Goal: Information Seeking & Learning: Understand process/instructions

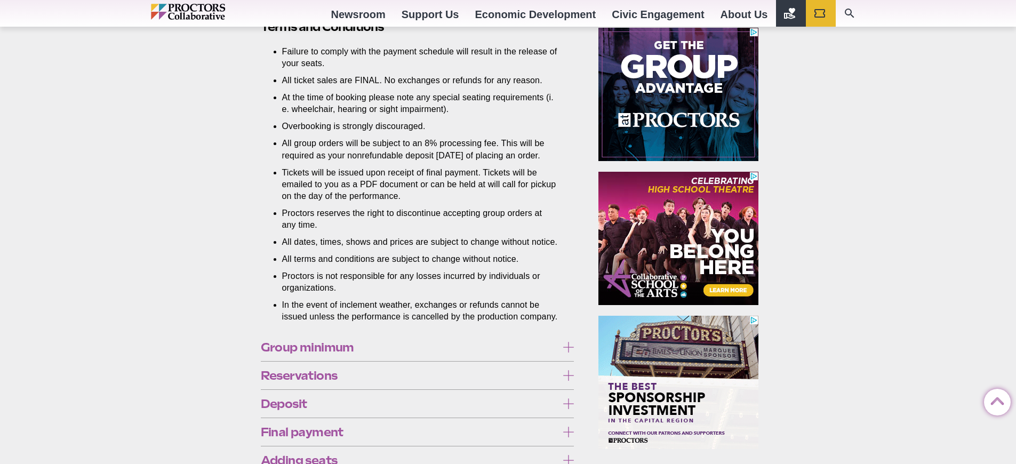
scroll to position [594, 0]
click at [484, 386] on label "Reservations" at bounding box center [418, 376] width 314 height 20
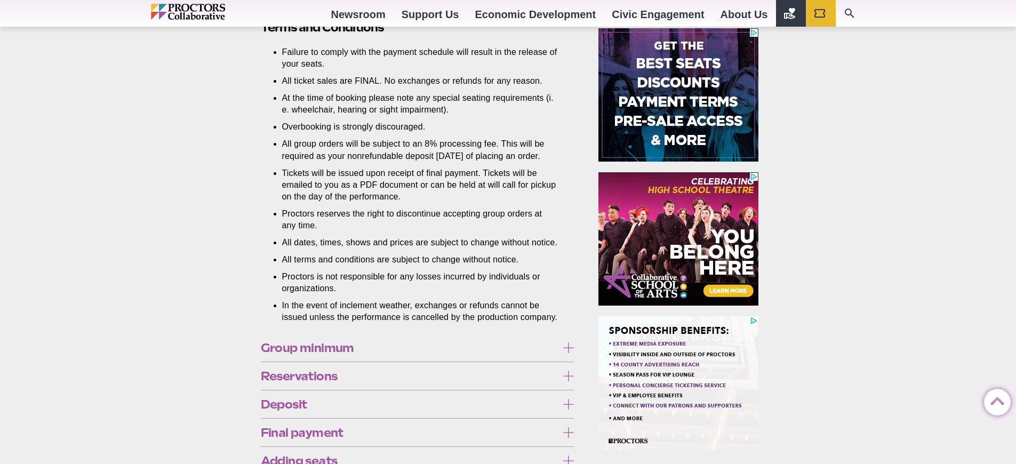
click at [490, 361] on div "Group minimum 10 or more tickets to the same performance are required. This num…" at bounding box center [418, 348] width 314 height 28
click at [515, 358] on label "Group minimum" at bounding box center [418, 348] width 314 height 20
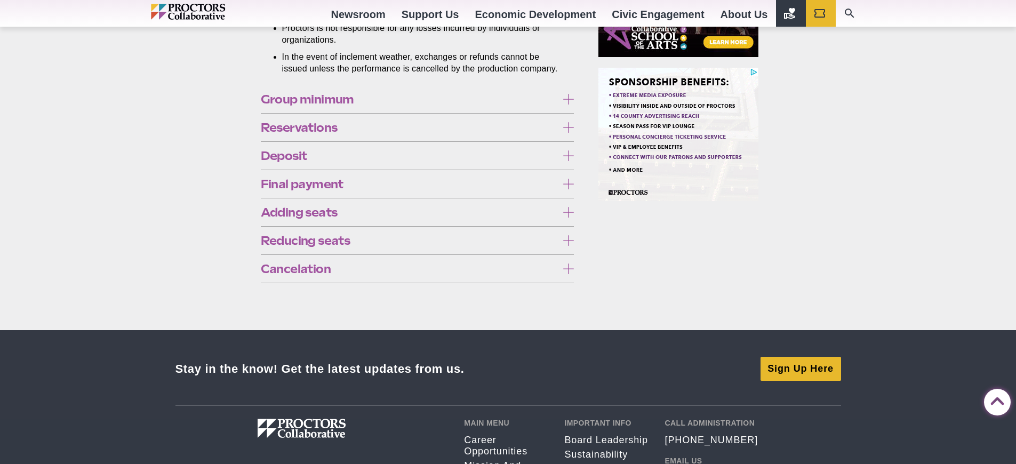
scroll to position [874, 0]
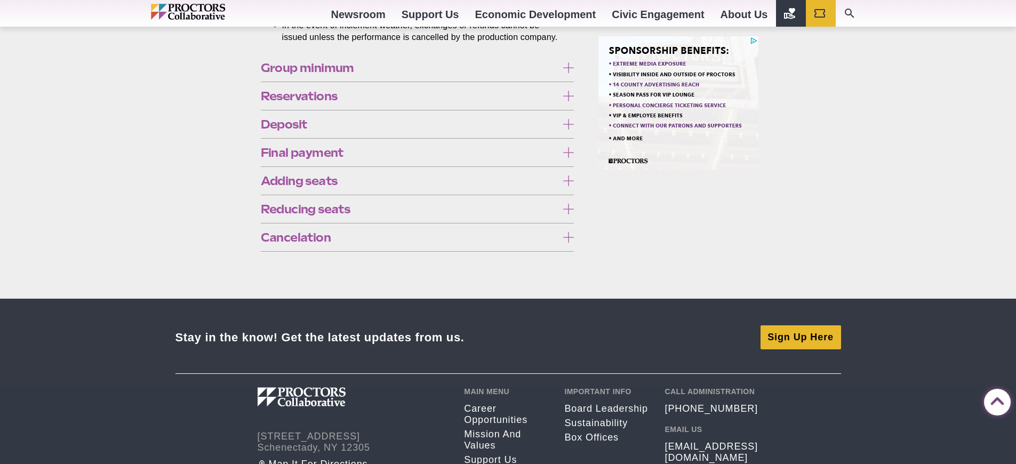
click at [549, 130] on span "Deposit" at bounding box center [409, 124] width 297 height 12
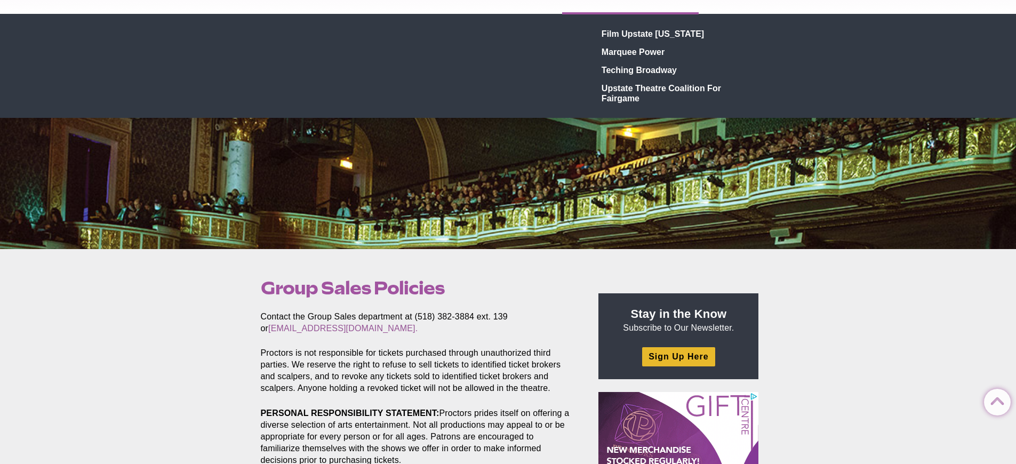
scroll to position [0, 0]
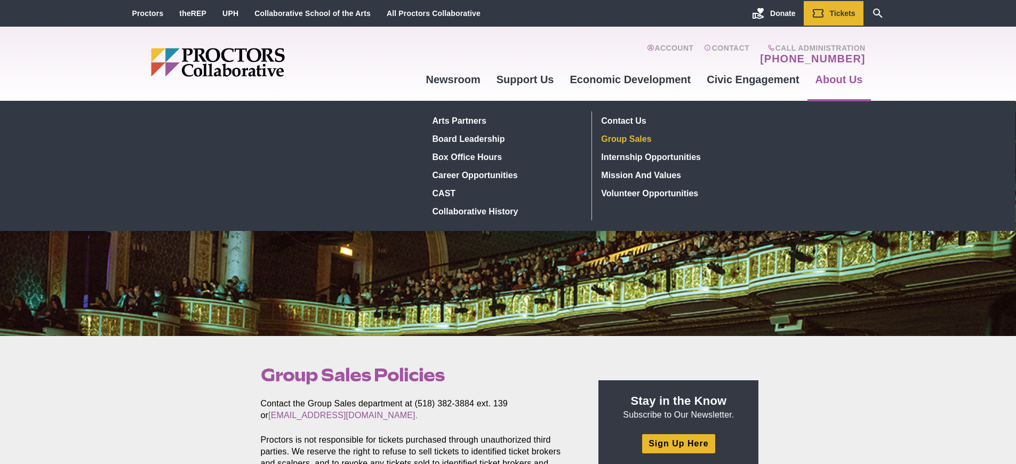
click at [648, 138] on link "Group Sales" at bounding box center [675, 139] width 156 height 18
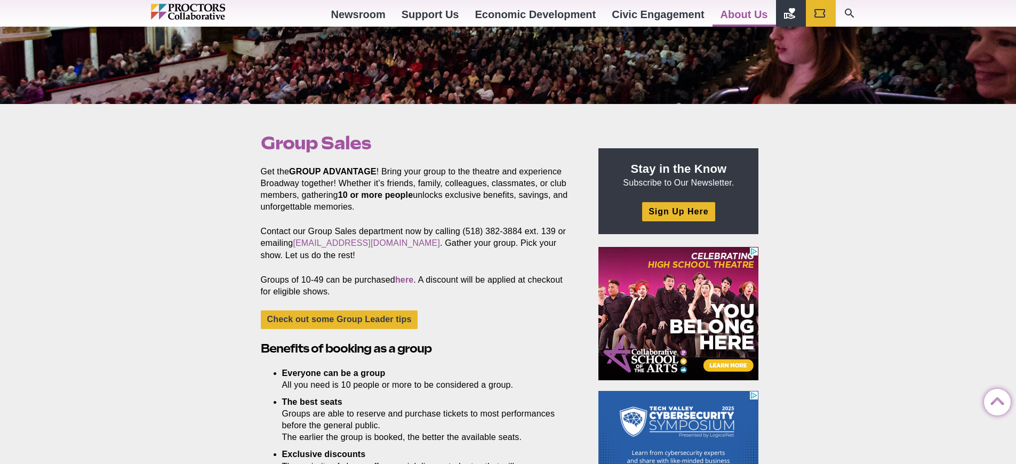
scroll to position [226, 0]
